Goal: Communication & Community: Participate in discussion

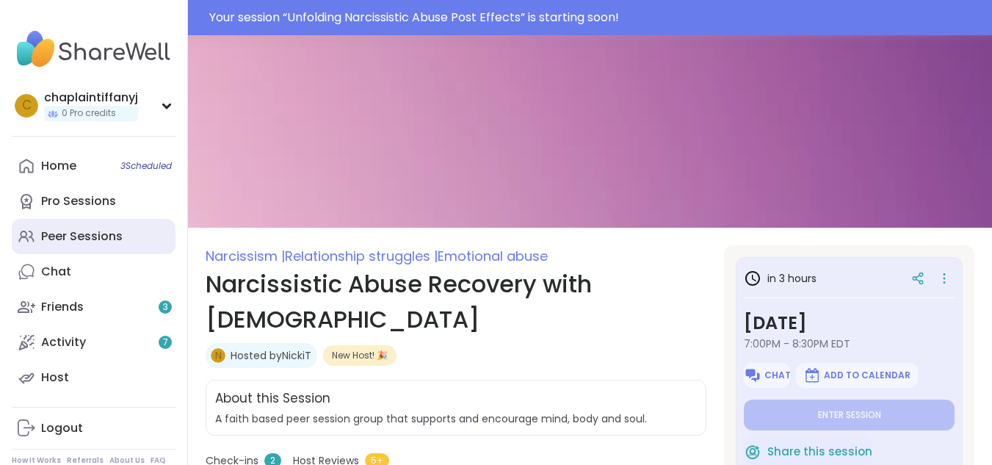
click at [68, 234] on div "Peer Sessions" at bounding box center [82, 236] width 82 height 16
type textarea "*"
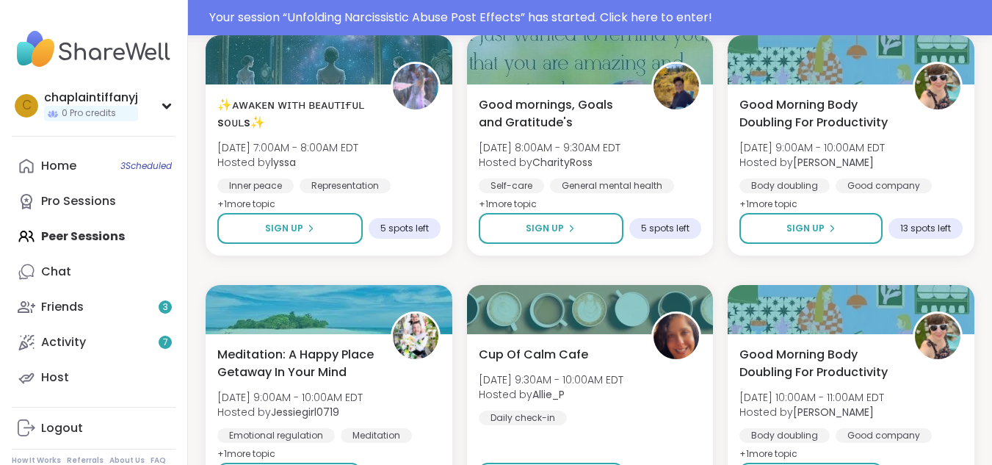
scroll to position [2806, 0]
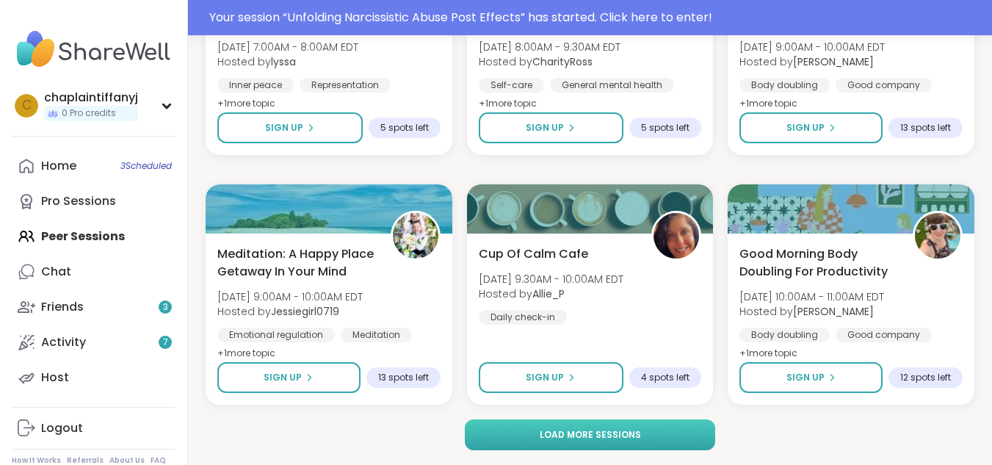
click at [597, 425] on button "Load more sessions" at bounding box center [590, 434] width 250 height 31
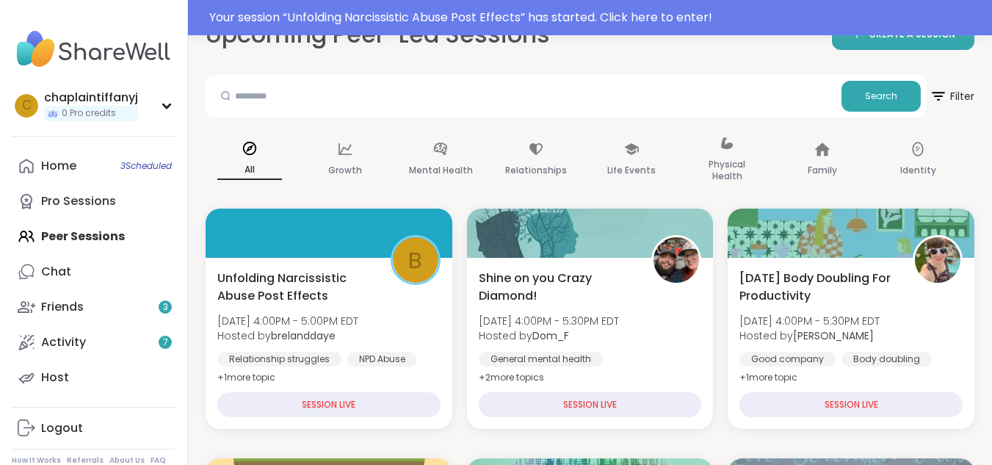
scroll to position [0, 0]
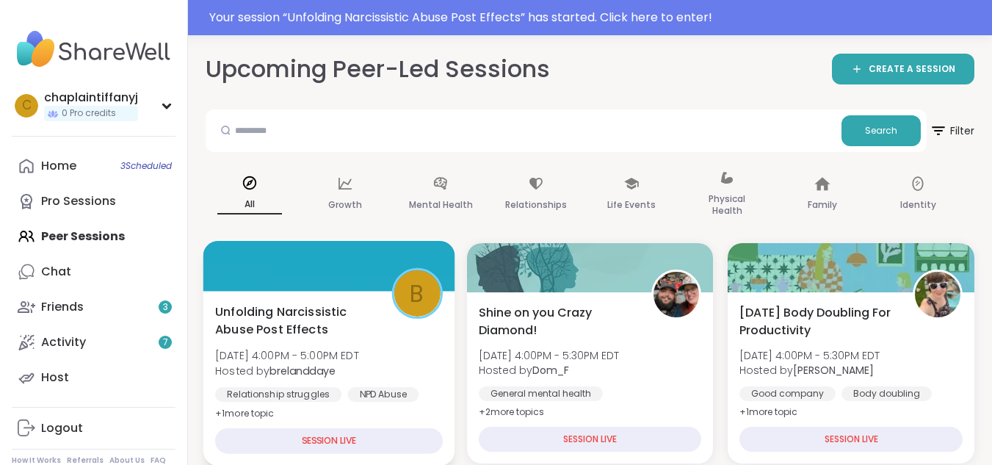
click at [353, 444] on div "SESSION LIVE" at bounding box center [329, 441] width 228 height 26
click at [353, 441] on div "SESSION LIVE" at bounding box center [329, 441] width 228 height 26
click at [275, 437] on div "SESSION LIVE" at bounding box center [329, 441] width 228 height 26
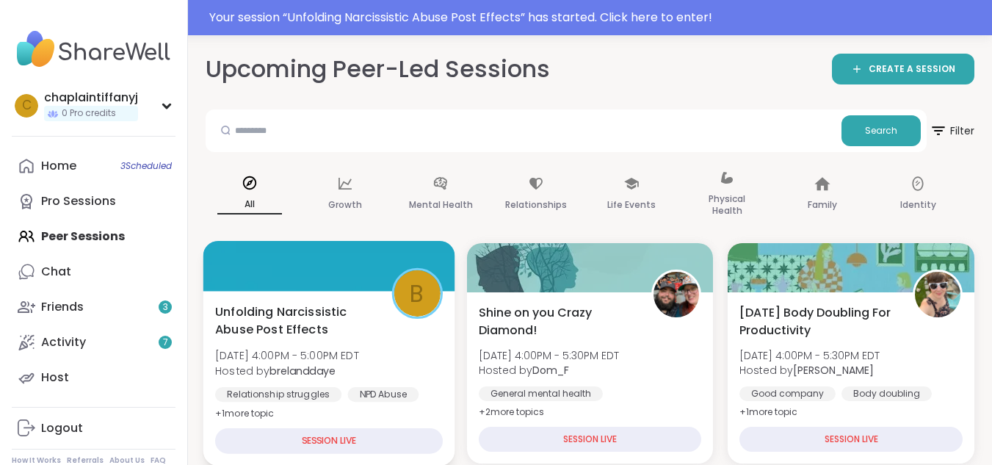
click at [275, 437] on div "SESSION LIVE" at bounding box center [329, 441] width 228 height 26
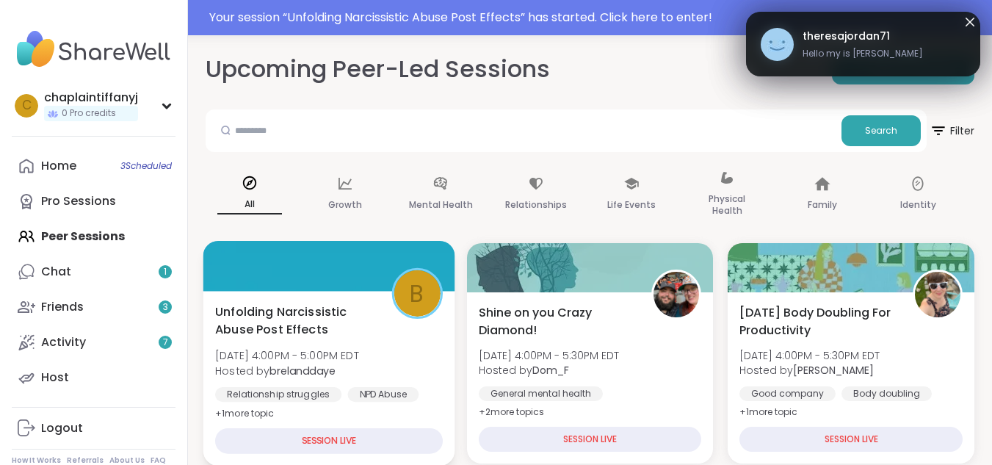
click at [275, 436] on div "SESSION LIVE" at bounding box center [329, 441] width 228 height 26
click at [274, 434] on div "SESSION LIVE" at bounding box center [329, 441] width 228 height 26
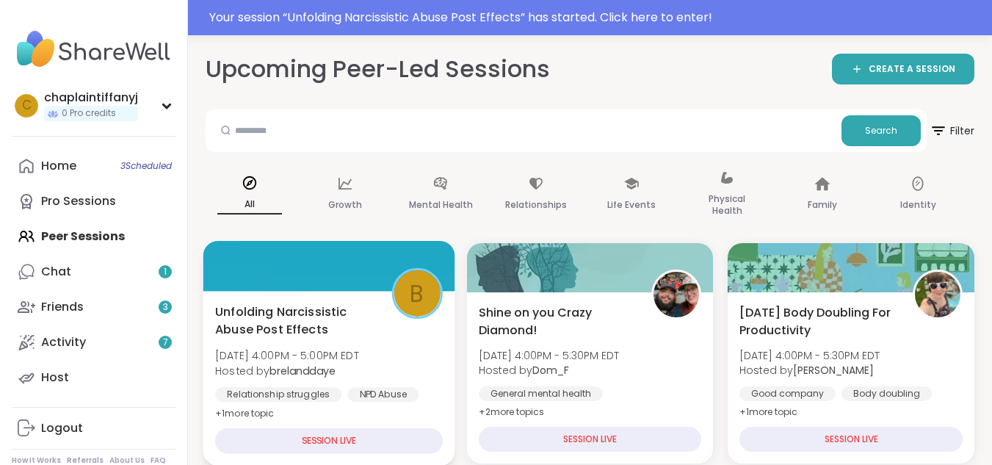
click at [274, 436] on div "SESSION LIVE" at bounding box center [329, 441] width 228 height 26
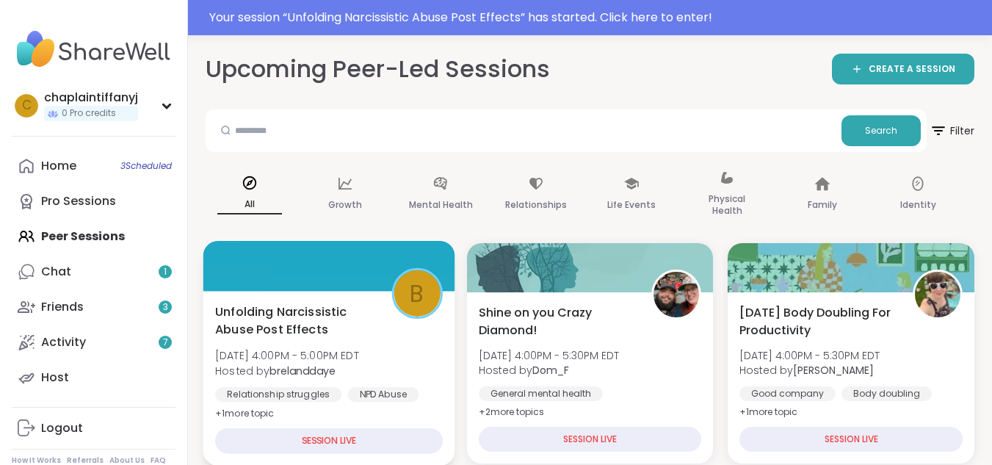
scroll to position [73, 0]
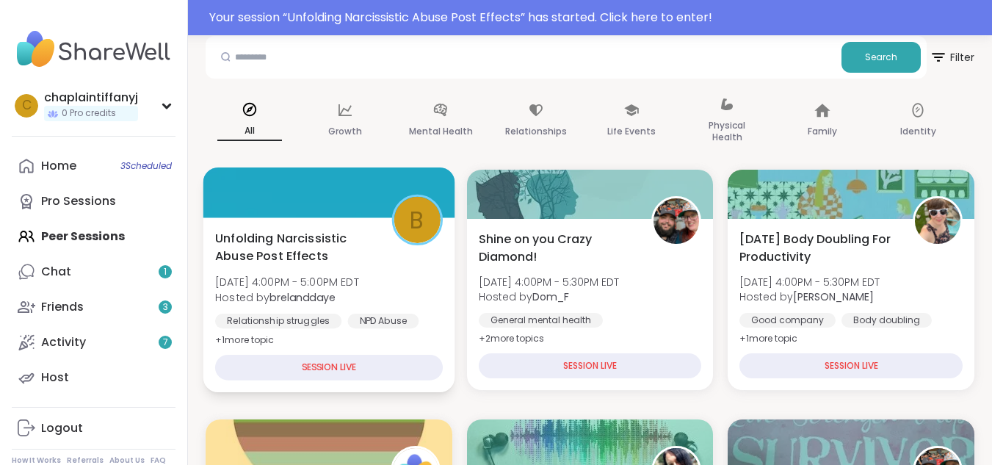
click at [256, 362] on div "SESSION LIVE" at bounding box center [329, 368] width 228 height 26
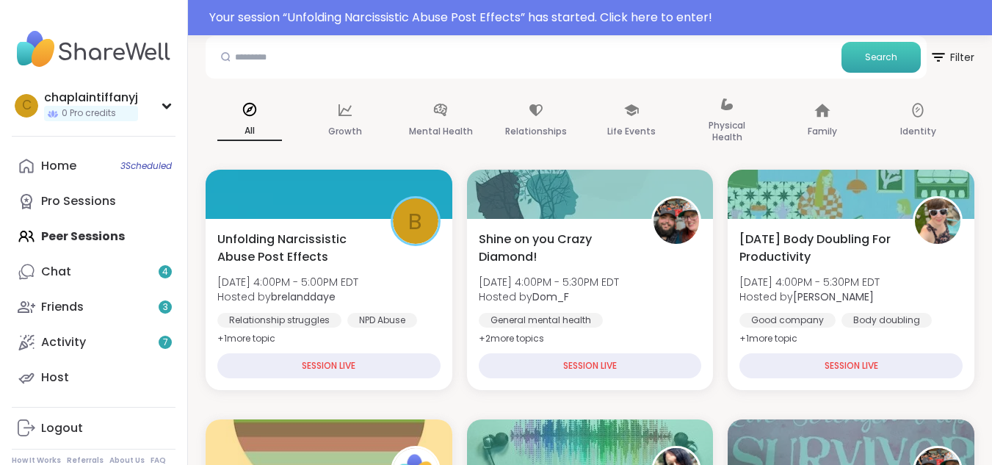
click at [34, 270] on icon at bounding box center [27, 270] width 13 height 13
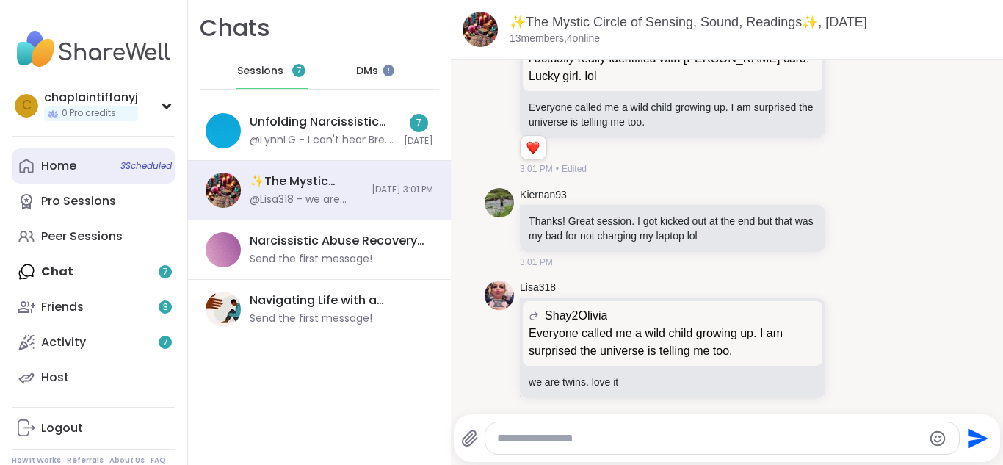
click at [75, 164] on div "Home 3 Scheduled" at bounding box center [58, 166] width 35 height 16
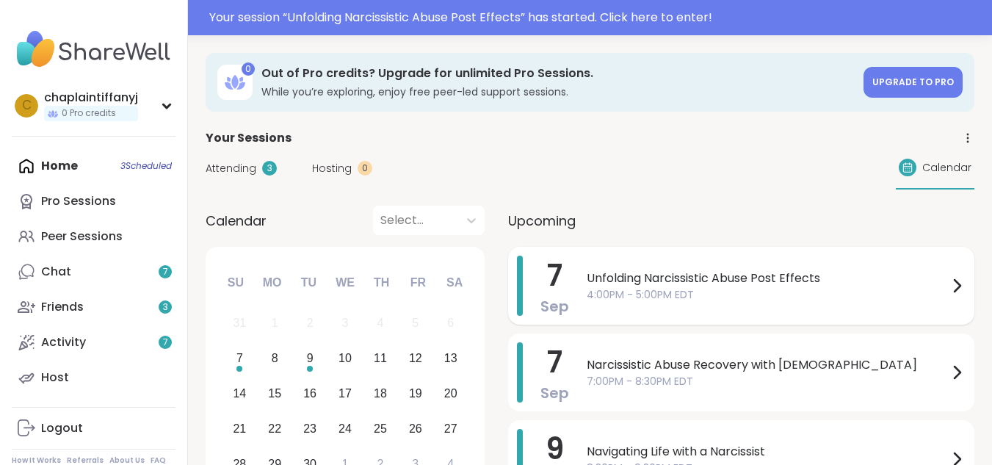
click at [777, 280] on span "Unfolding Narcissistic Abuse Post Effects" at bounding box center [767, 279] width 361 height 18
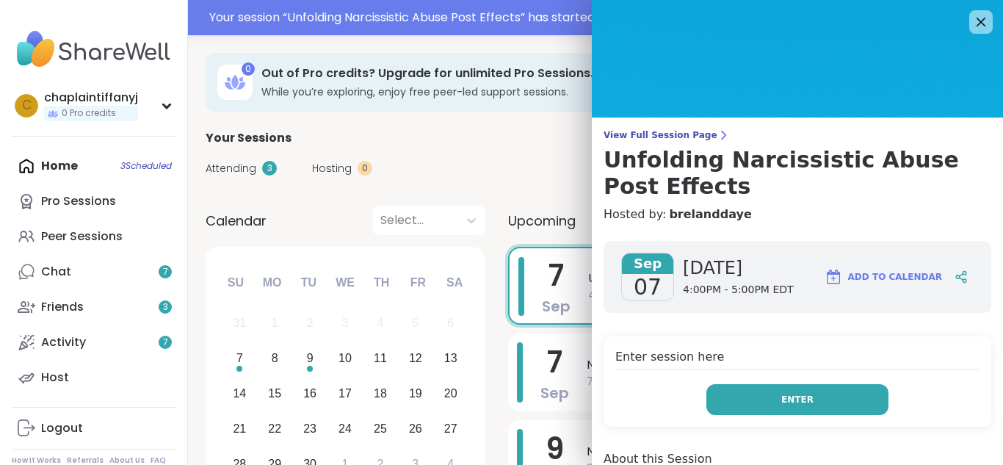
click at [846, 387] on button "Enter" at bounding box center [798, 399] width 182 height 31
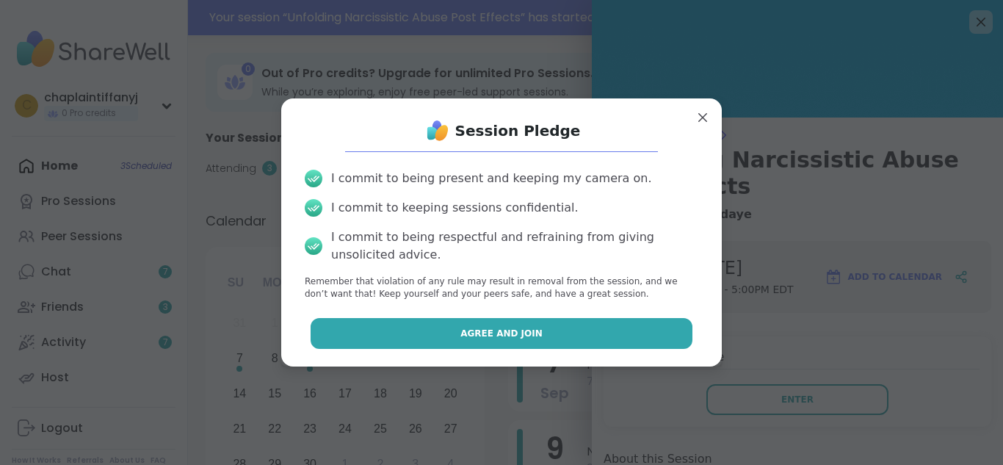
click at [335, 324] on button "Agree and Join" at bounding box center [502, 333] width 383 height 31
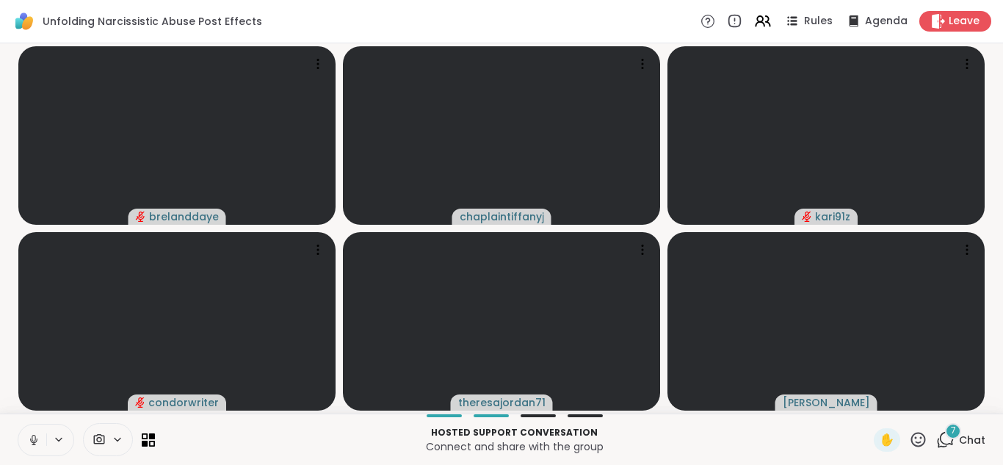
drag, startPoint x: 7, startPoint y: 450, endPoint x: 21, endPoint y: 453, distance: 14.1
click at [21, 453] on div "Hosted support conversation Connect and share with the group ✋ 7 Chat" at bounding box center [501, 439] width 1003 height 51
click at [31, 430] on button at bounding box center [32, 440] width 28 height 31
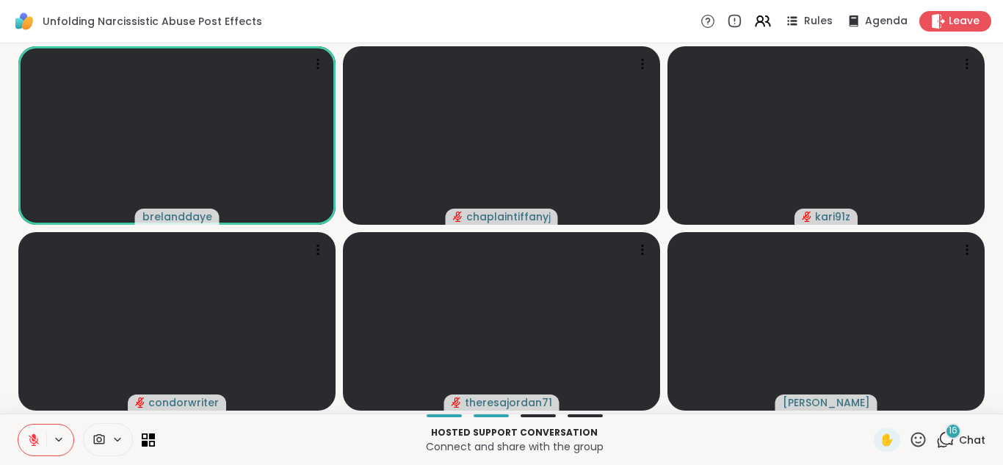
click at [28, 437] on icon at bounding box center [33, 439] width 13 height 13
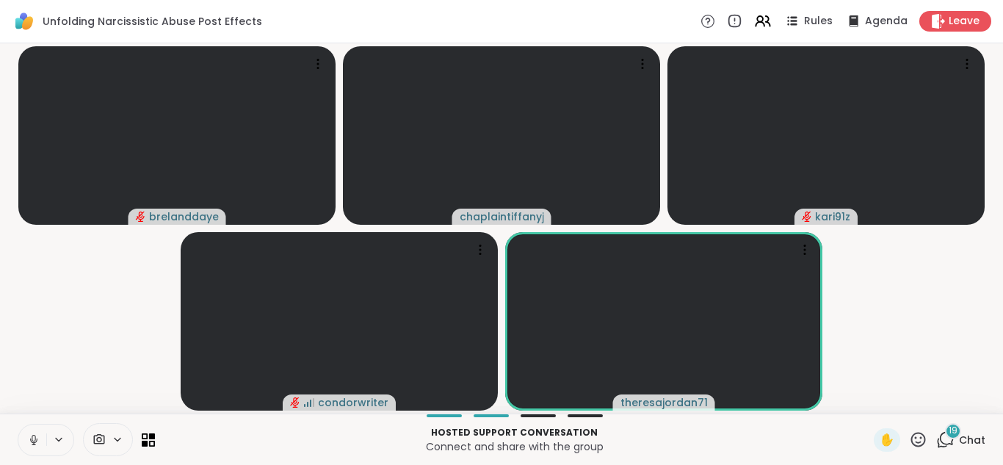
click at [644, 423] on div "Hosted support conversation Connect and share with the group" at bounding box center [515, 439] width 702 height 33
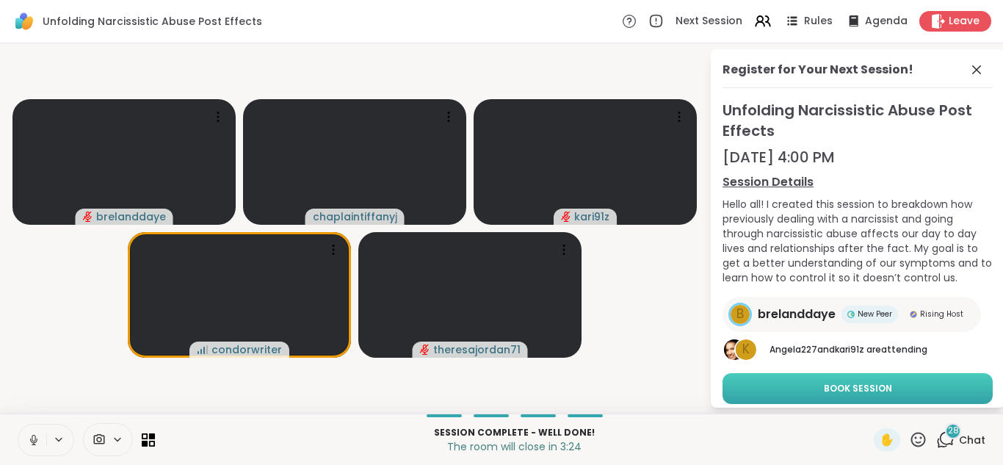
click at [837, 378] on button "Book Session" at bounding box center [858, 388] width 270 height 31
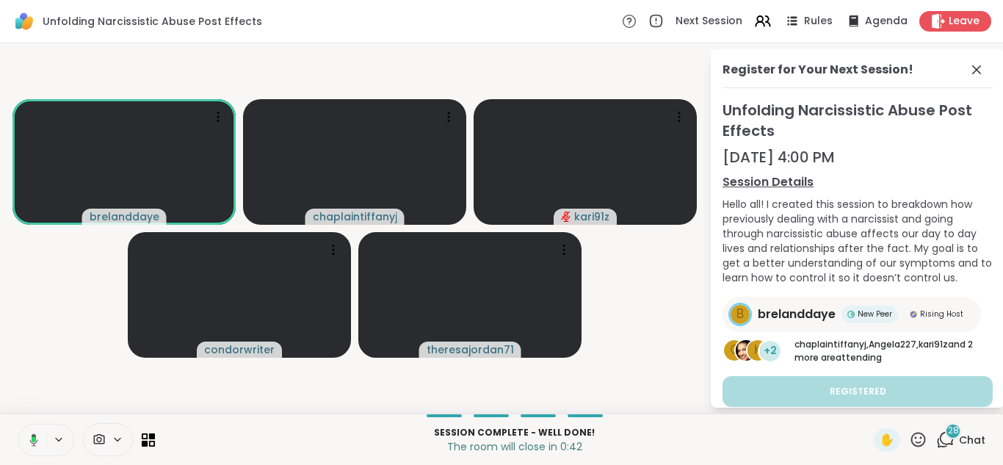
click at [906, 449] on div "✋" at bounding box center [901, 440] width 54 height 24
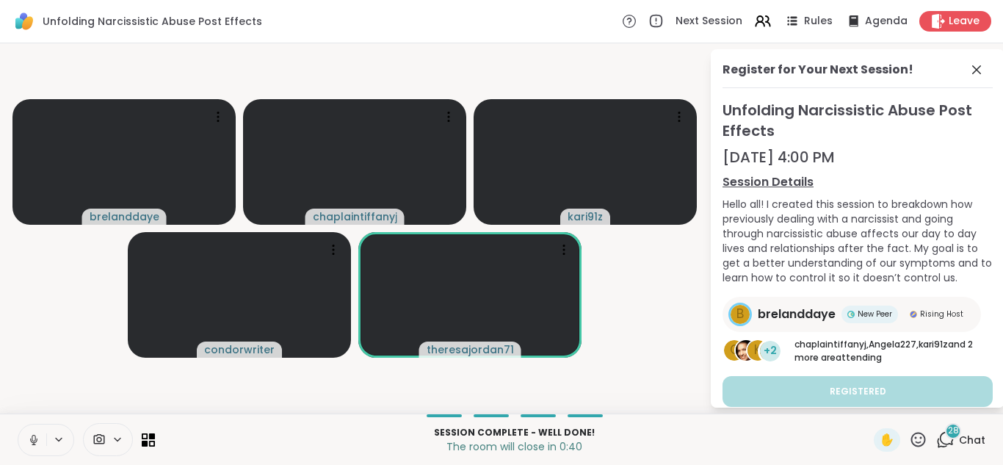
click at [912, 441] on icon at bounding box center [919, 439] width 15 height 15
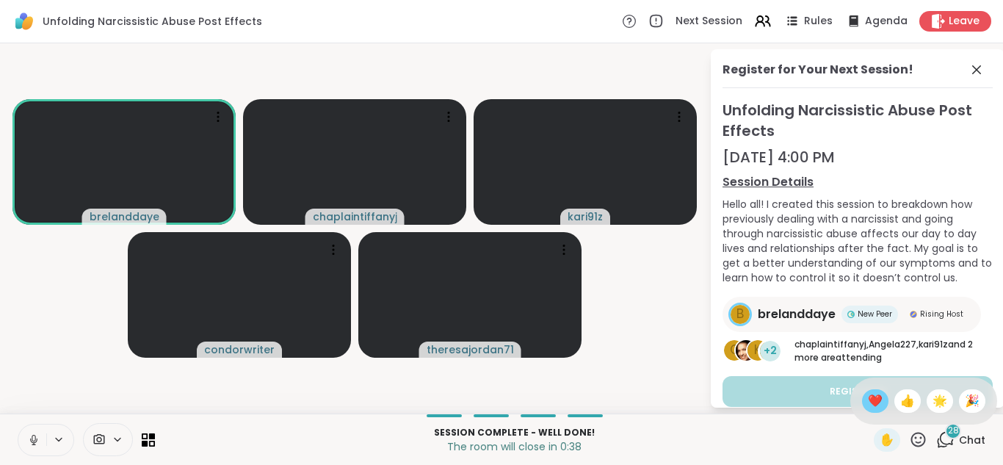
click at [868, 405] on span "❤️" at bounding box center [875, 401] width 15 height 18
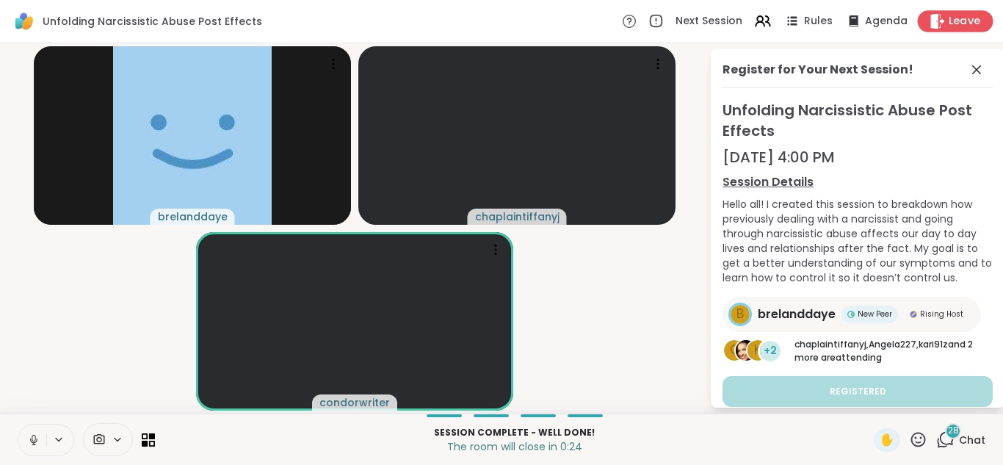
click at [930, 15] on icon at bounding box center [937, 20] width 15 height 15
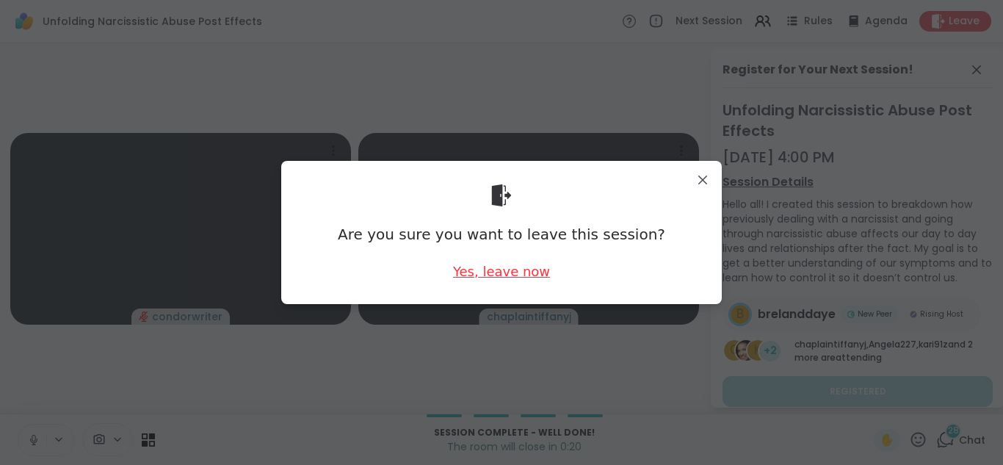
click at [519, 277] on div "Yes, leave now" at bounding box center [501, 271] width 97 height 18
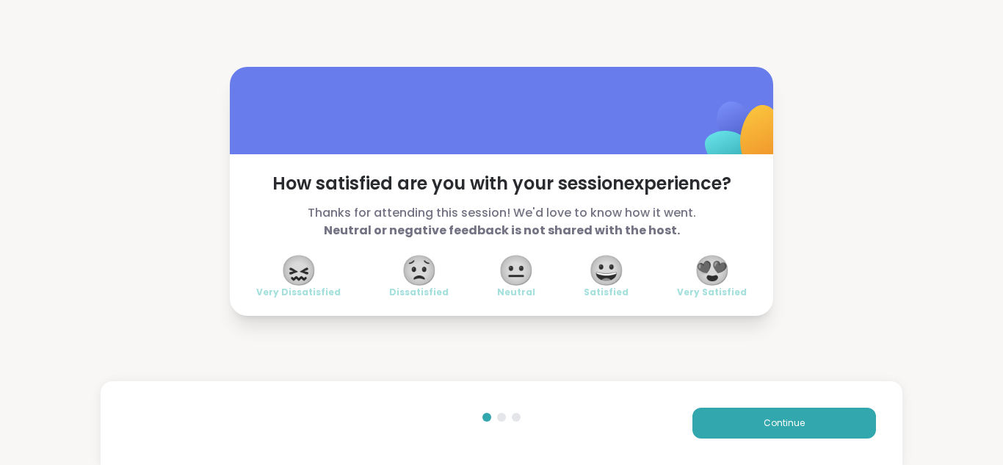
click at [713, 267] on span "😍" at bounding box center [712, 270] width 37 height 26
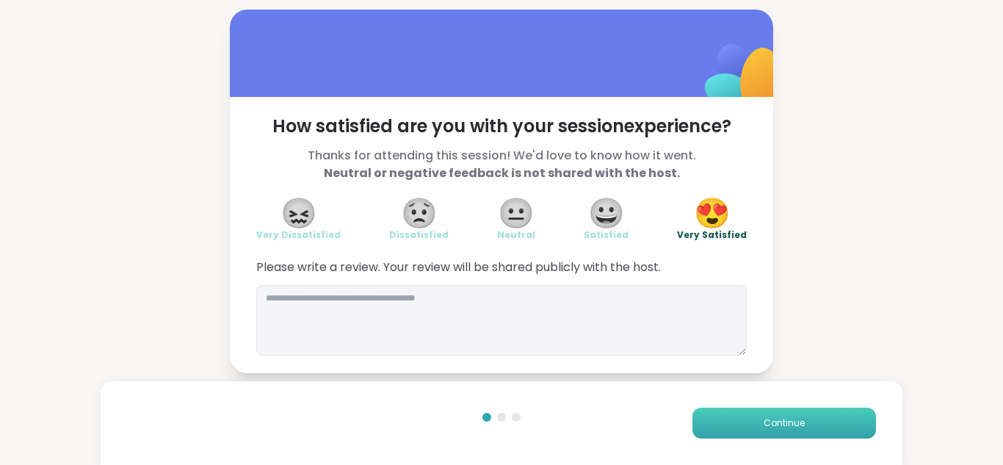
click at [784, 422] on span "Continue" at bounding box center [784, 423] width 41 height 13
